Goal: Task Accomplishment & Management: Complete application form

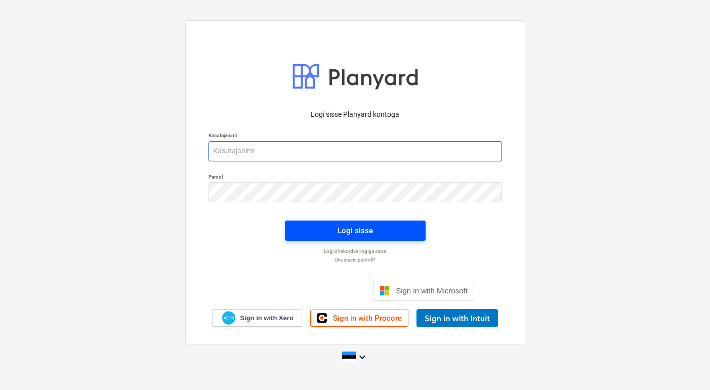
type input "[EMAIL_ADDRESS][DOMAIN_NAME]"
click at [347, 228] on div "Logi sisse" at bounding box center [354, 230] width 35 height 13
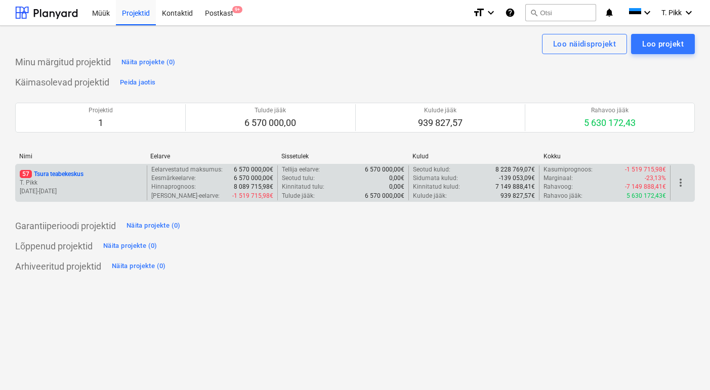
click at [82, 183] on p "T. Pikk" at bounding box center [81, 183] width 123 height 9
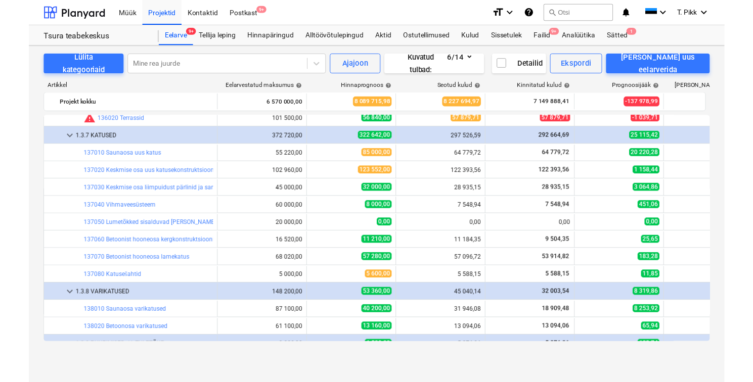
scroll to position [1202, 0]
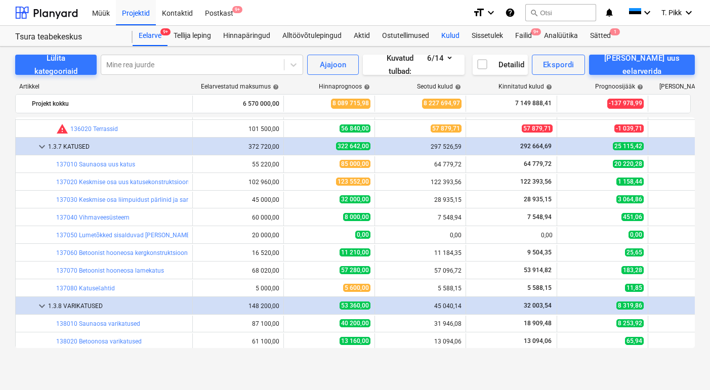
click at [457, 35] on div "Kulud" at bounding box center [450, 36] width 30 height 20
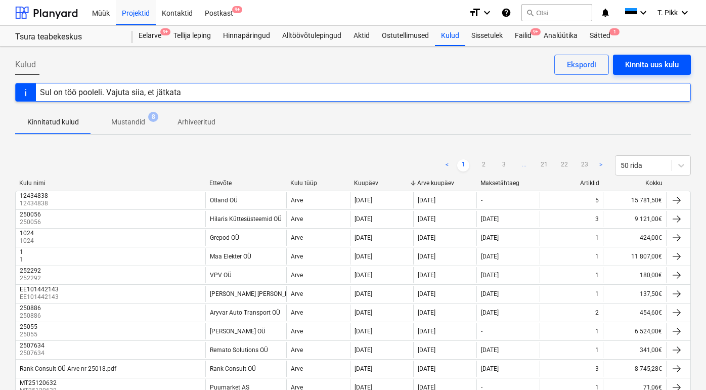
click at [647, 68] on div "Kinnita uus kulu" at bounding box center [652, 64] width 54 height 13
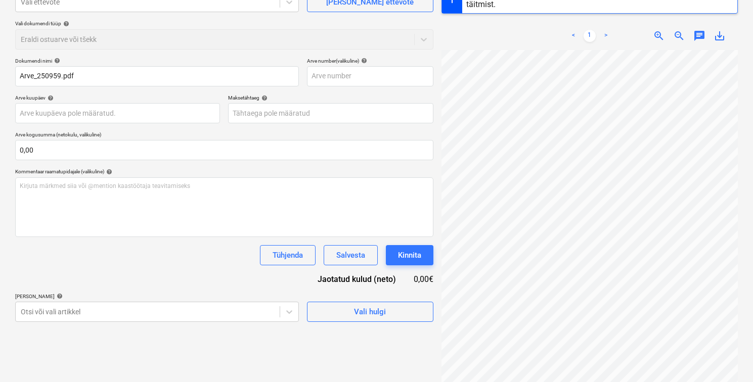
scroll to position [130, 0]
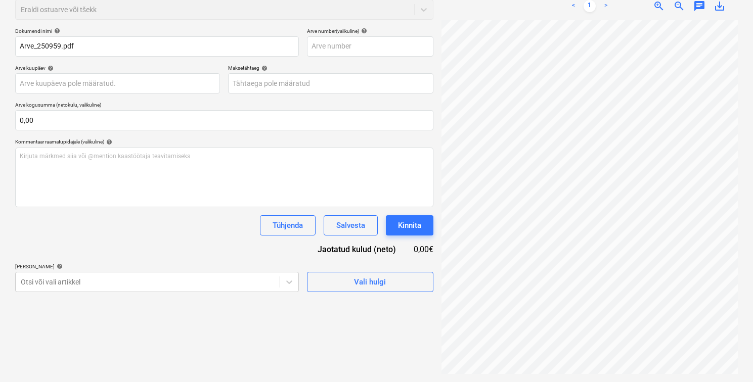
type input "250959"
type input "[DATE]"
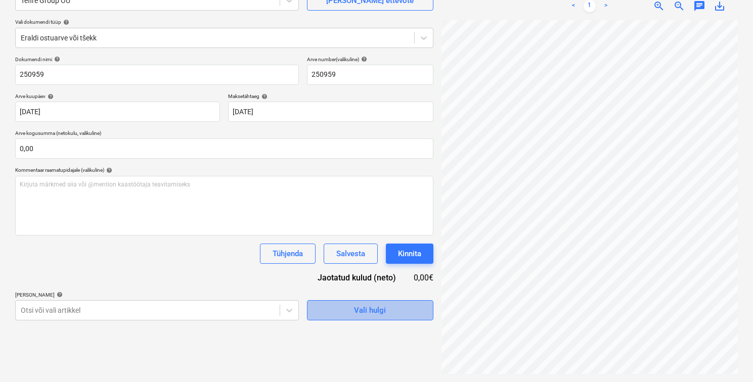
click at [370, 312] on div "Vali hulgi" at bounding box center [370, 310] width 32 height 13
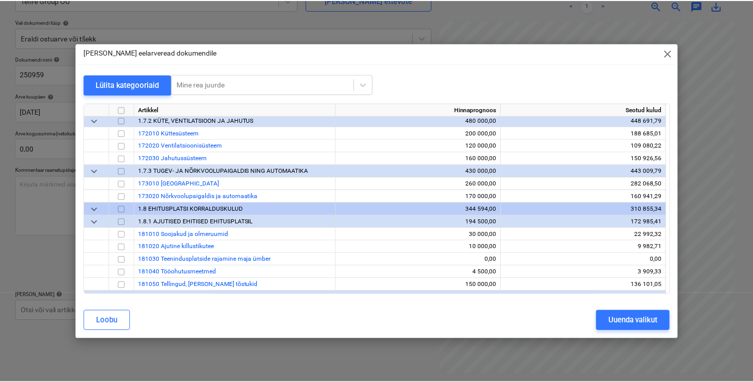
scroll to position [1517, 0]
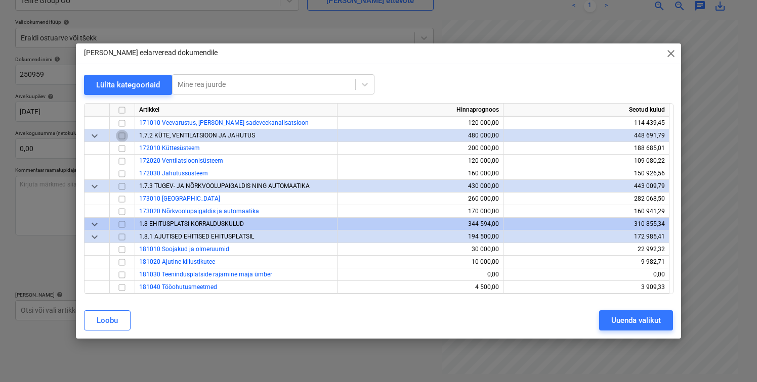
click at [121, 138] on input "checkbox" at bounding box center [122, 136] width 12 height 12
click at [121, 186] on input "checkbox" at bounding box center [122, 187] width 12 height 12
click at [646, 323] on div "Uuenda valikut" at bounding box center [636, 320] width 50 height 13
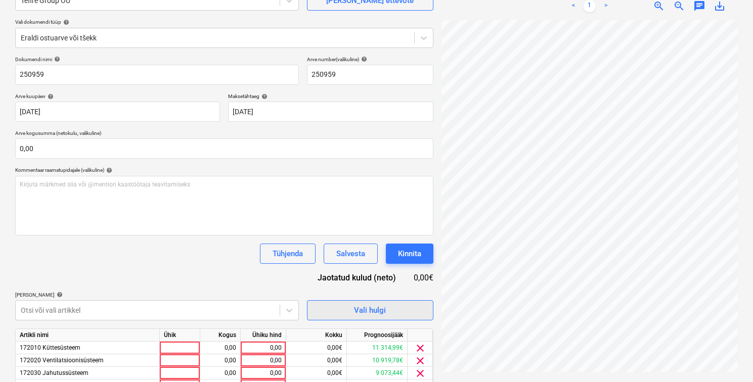
scroll to position [165, 0]
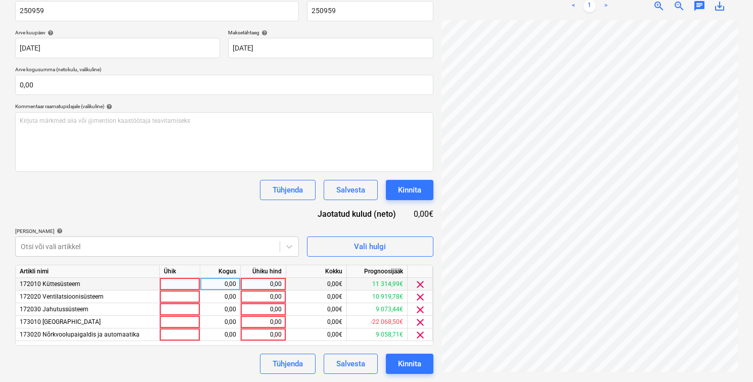
click at [189, 287] on div at bounding box center [180, 284] width 40 height 13
type input "tk"
drag, startPoint x: 181, startPoint y: 285, endPoint x: 153, endPoint y: 285, distance: 28.3
click at [0, 0] on div "172010 Küttesüsteem tk 0,00 0,00 0,00€ 11 314,99€ clear" at bounding box center [0, 0] width 0 height 0
click at [182, 295] on div at bounding box center [180, 297] width 40 height 13
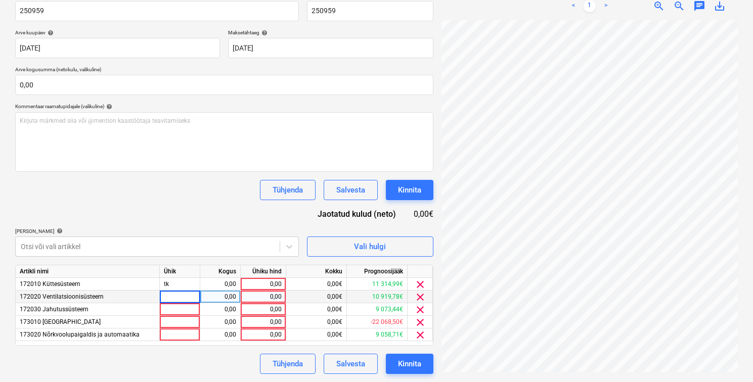
type input "tk"
click at [177, 318] on div at bounding box center [180, 322] width 40 height 13
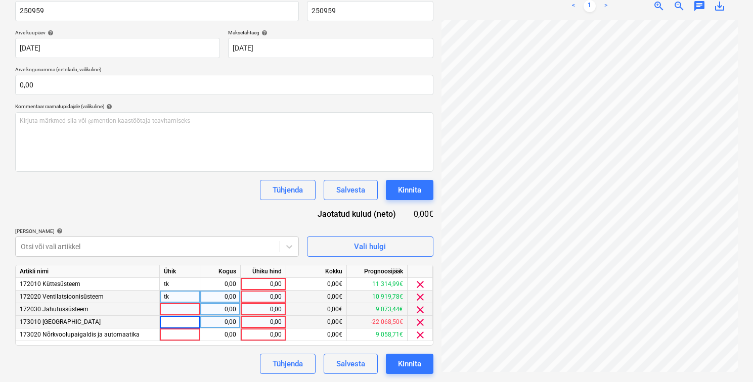
click at [181, 311] on div at bounding box center [180, 310] width 40 height 13
type input "tk"
click at [177, 323] on div at bounding box center [180, 322] width 40 height 13
click at [175, 337] on div at bounding box center [180, 335] width 40 height 13
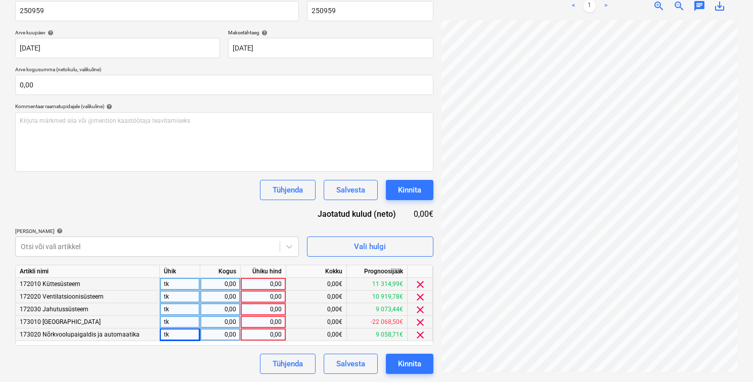
click at [227, 283] on div "0,00" at bounding box center [220, 284] width 32 height 13
type input "1"
click at [225, 296] on div "0,00" at bounding box center [220, 297] width 32 height 13
click at [224, 314] on div "0,00" at bounding box center [220, 310] width 32 height 13
type input "1"
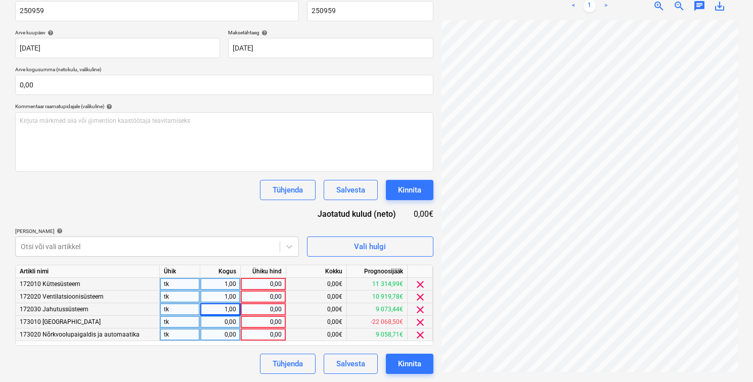
click at [223, 321] on div "0,00" at bounding box center [220, 322] width 32 height 13
click at [223, 333] on div "0,00" at bounding box center [220, 335] width 32 height 13
click at [265, 284] on div "0,00" at bounding box center [263, 284] width 37 height 13
type input "164"
drag, startPoint x: 271, startPoint y: 285, endPoint x: 287, endPoint y: 285, distance: 16.7
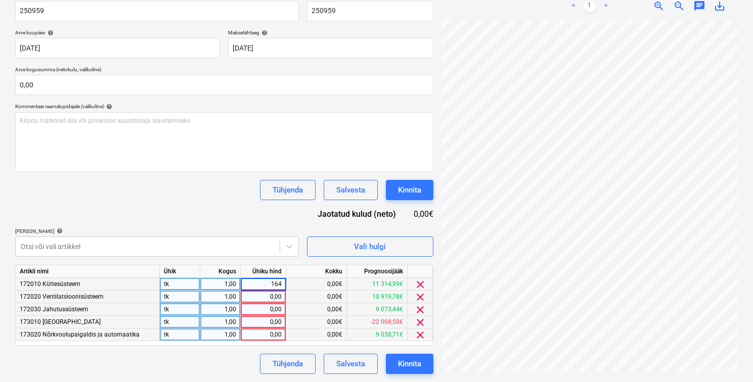
click at [0, 0] on div "172010 Küttesüsteem tk 1,00 164 0,00€ 11 314,99€ clear" at bounding box center [0, 0] width 0 height 0
click at [272, 295] on div "0,00" at bounding box center [263, 297] width 37 height 13
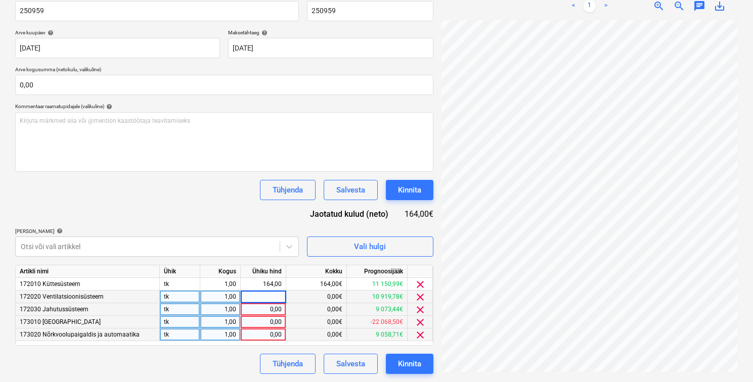
type input "164"
click at [267, 310] on div "0,00" at bounding box center [263, 310] width 37 height 13
type input "164"
click at [266, 322] on div "0,00" at bounding box center [263, 322] width 37 height 13
type input "164"
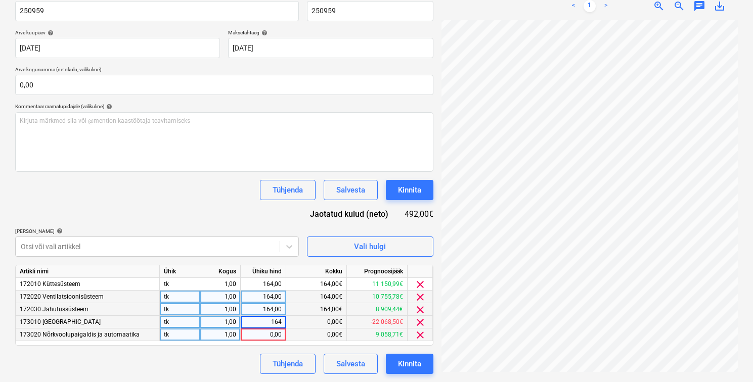
click at [265, 335] on div "0,00" at bounding box center [263, 335] width 37 height 13
type input "164"
click at [306, 321] on div "164,00€" at bounding box center [316, 322] width 61 height 13
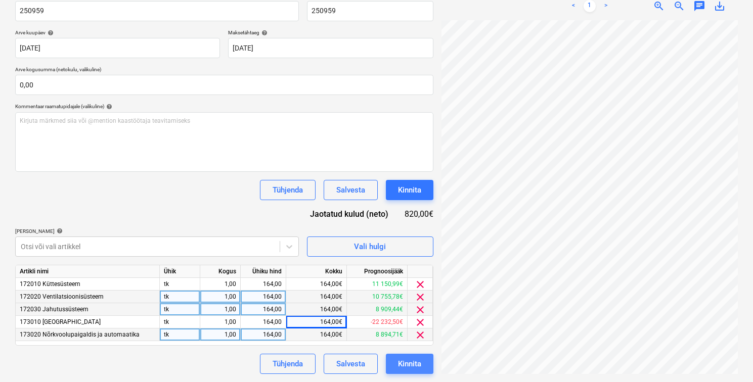
click at [407, 366] on div "Kinnita" at bounding box center [409, 364] width 23 height 13
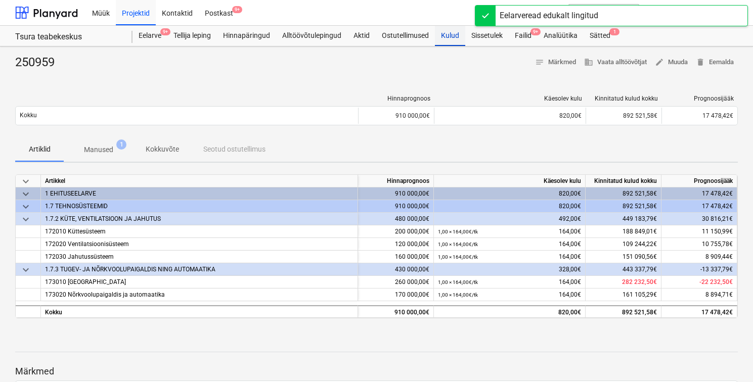
click at [448, 37] on div "Kulud" at bounding box center [450, 36] width 30 height 20
